Goal: Find specific page/section: Find specific page/section

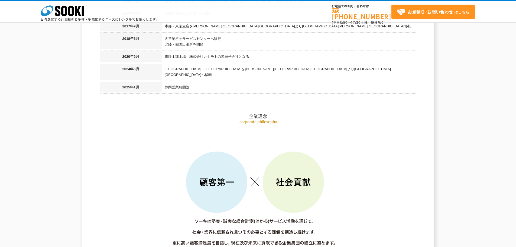
scroll to position [541, 0]
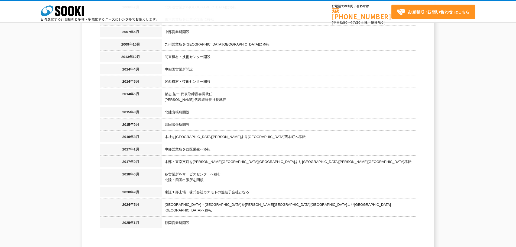
click at [287, 120] on td "四国出張所開設" at bounding box center [289, 125] width 254 height 12
